Goal: Information Seeking & Learning: Learn about a topic

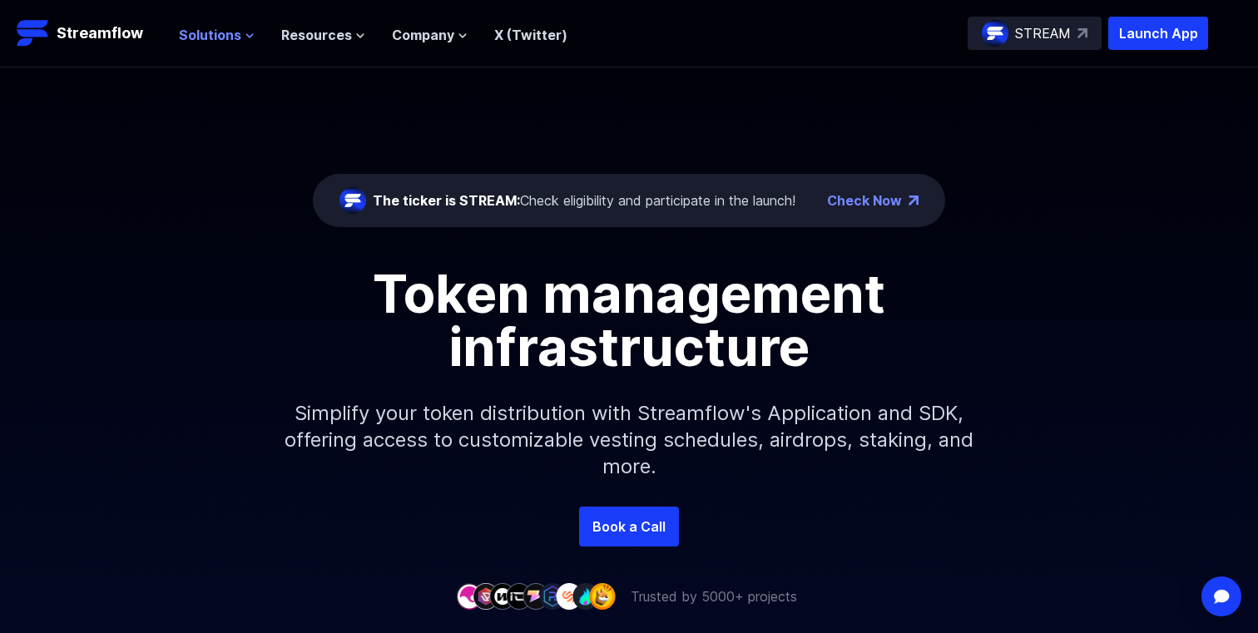
click at [225, 36] on span "Solutions" at bounding box center [210, 35] width 62 height 20
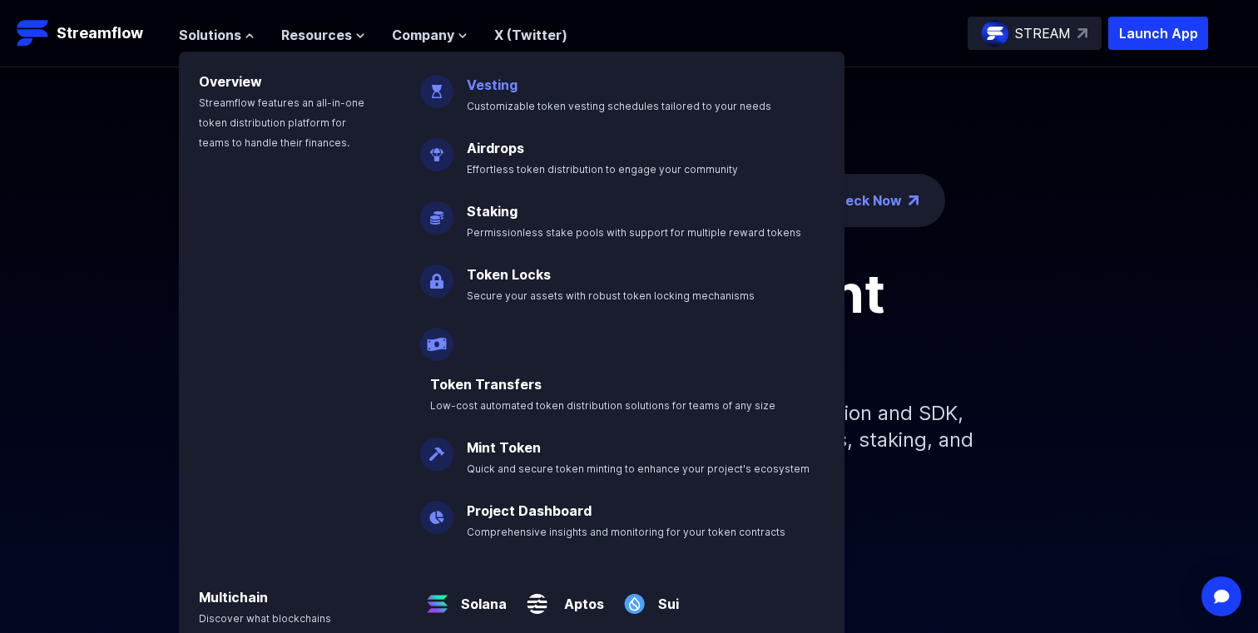
click at [491, 82] on link "Vesting" at bounding box center [492, 85] width 51 height 17
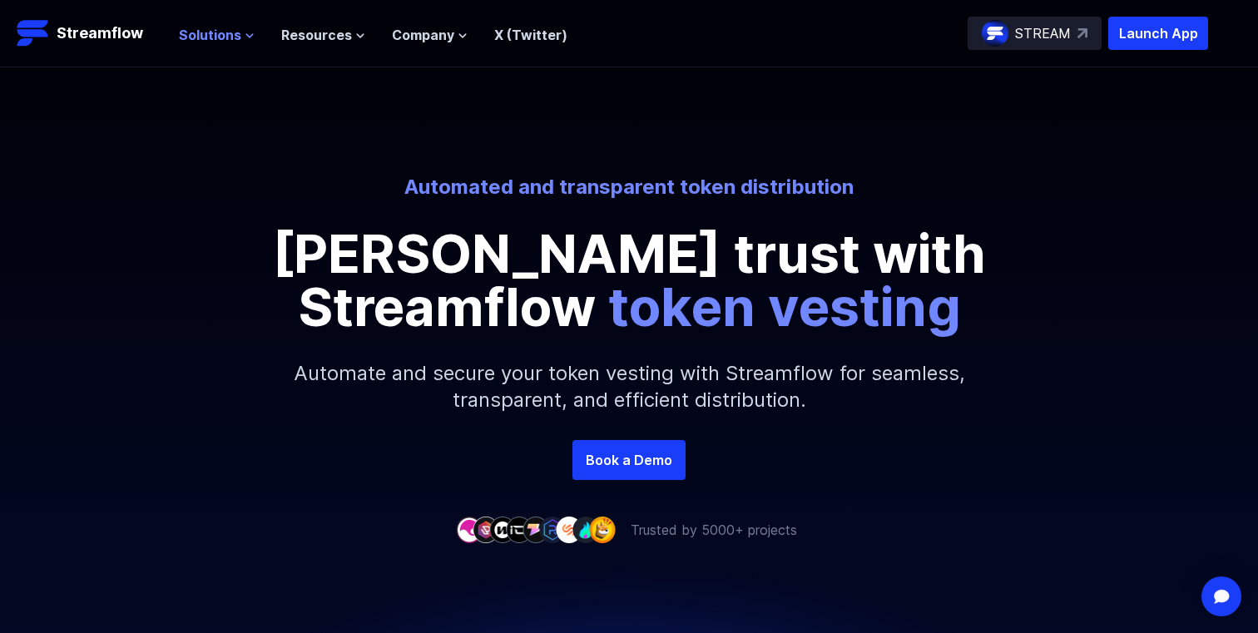
click at [226, 38] on span "Solutions" at bounding box center [210, 35] width 62 height 20
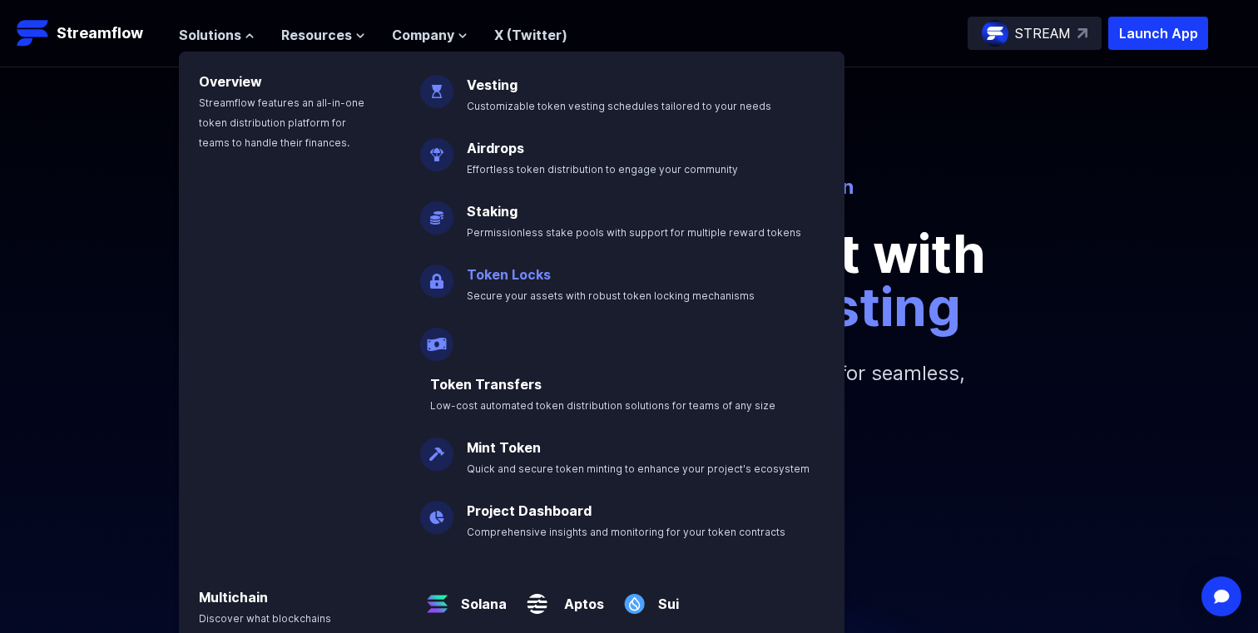
click at [514, 270] on link "Token Locks" at bounding box center [509, 274] width 84 height 17
